Goal: Information Seeking & Learning: Learn about a topic

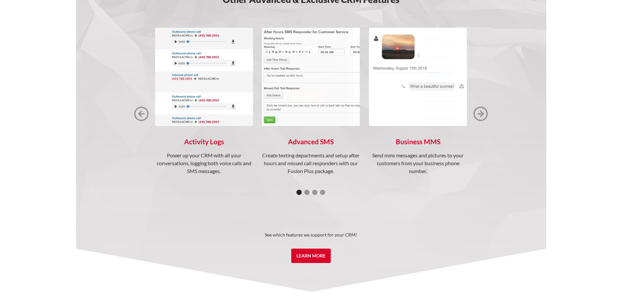
scroll to position [914, 0]
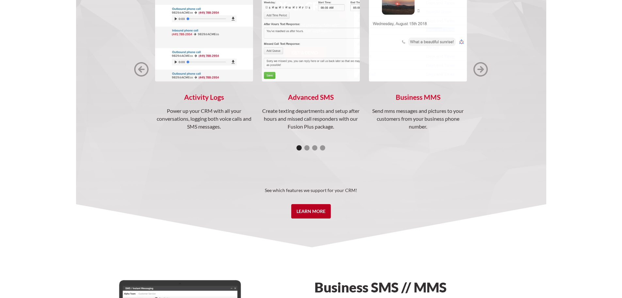
click at [314, 213] on link "Learn More" at bounding box center [311, 211] width 40 height 14
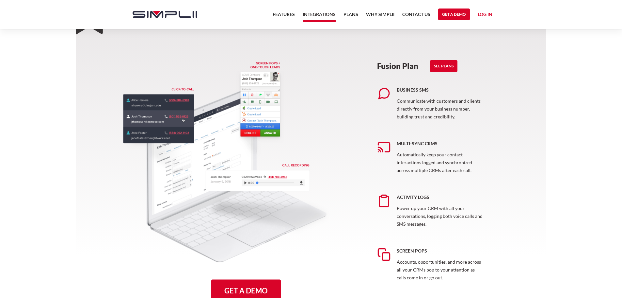
scroll to position [327, 0]
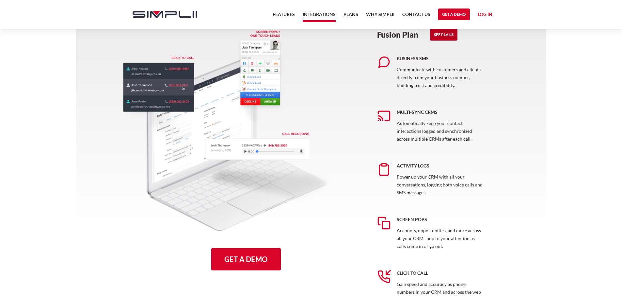
click at [449, 35] on link "See Plans" at bounding box center [443, 35] width 27 height 12
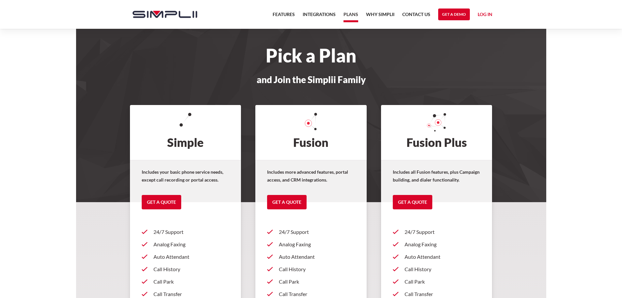
click at [149, 12] on img "home" at bounding box center [165, 14] width 65 height 7
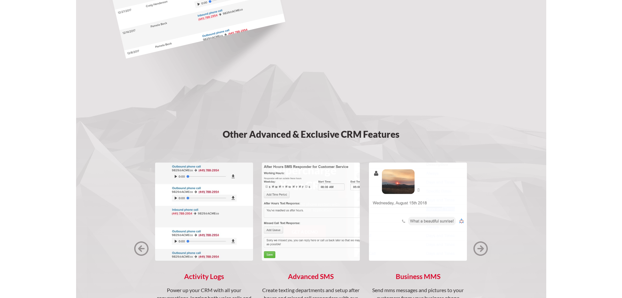
scroll to position [784, 0]
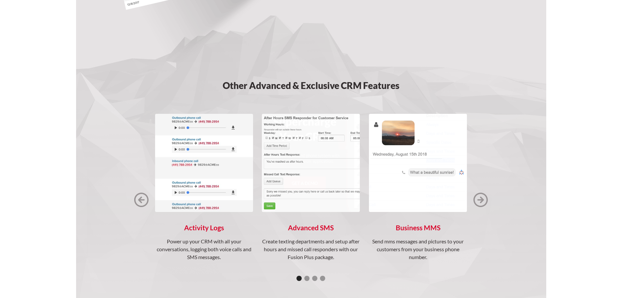
click at [304, 195] on img "1 of 4" at bounding box center [311, 163] width 98 height 98
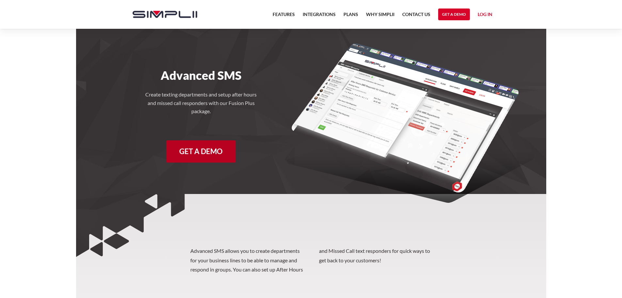
click at [195, 149] on link "Get a Demo" at bounding box center [201, 151] width 70 height 22
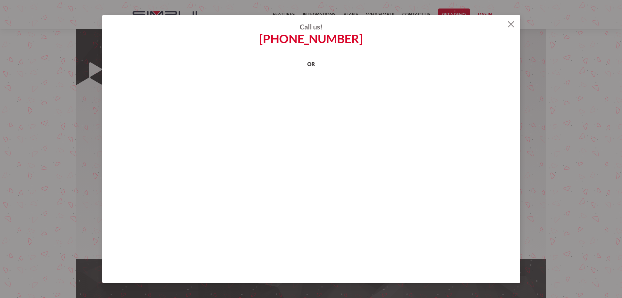
scroll to position [2, 0]
click at [510, 23] on img at bounding box center [511, 24] width 7 height 7
